Goal: Transaction & Acquisition: Purchase product/service

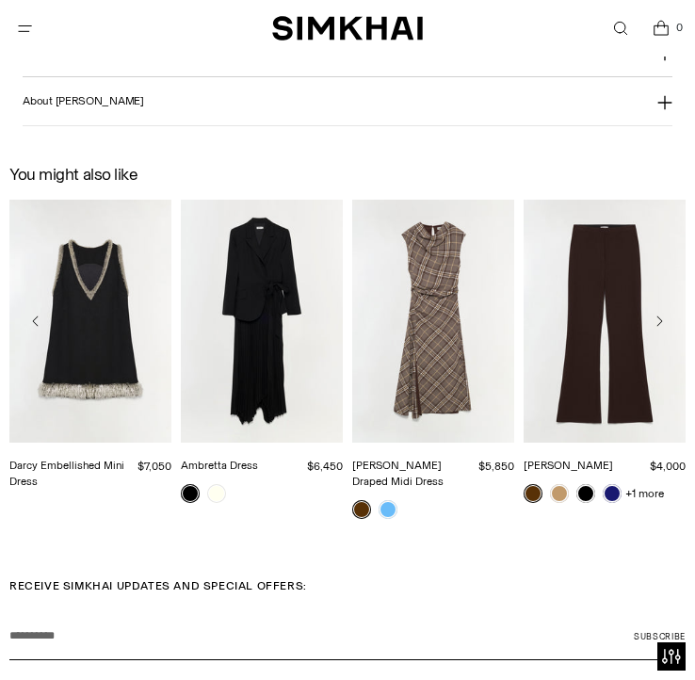
scroll to position [1905, 0]
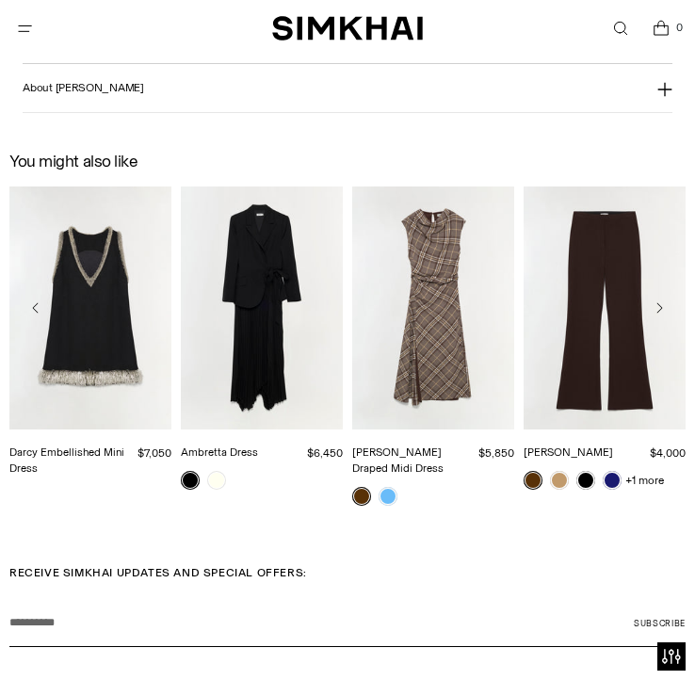
click at [77, 445] on link "Darcy Embellished Mini Dress" at bounding box center [66, 459] width 115 height 29
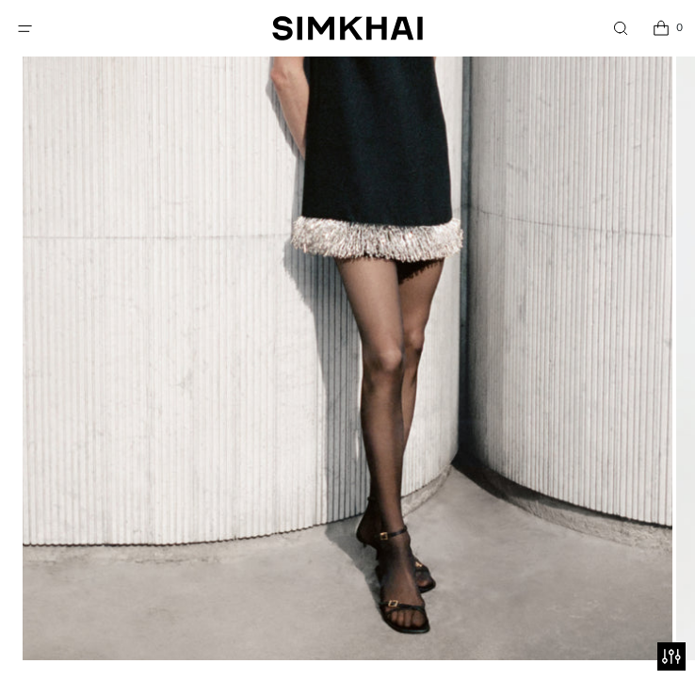
scroll to position [606, 0]
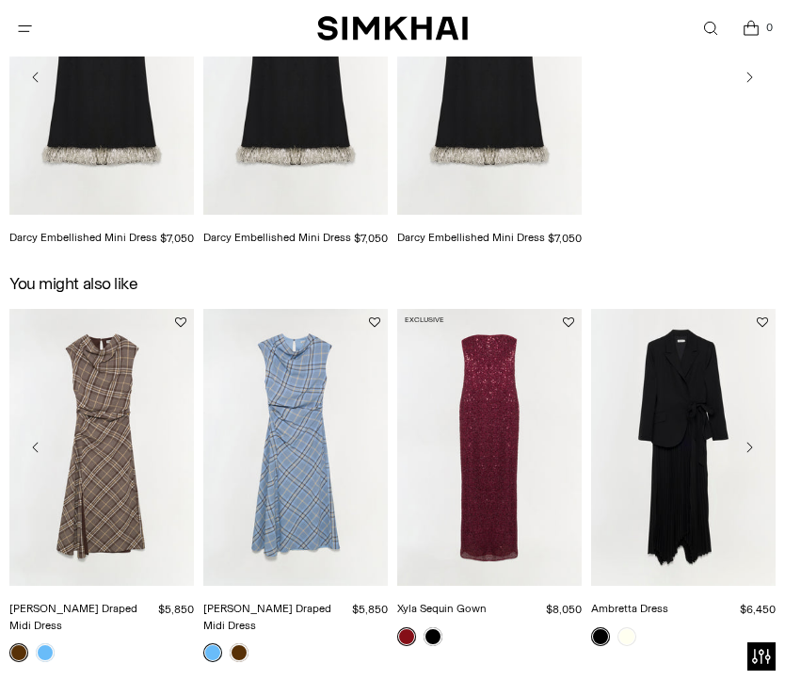
scroll to position [2806, 0]
